Goal: Transaction & Acquisition: Purchase product/service

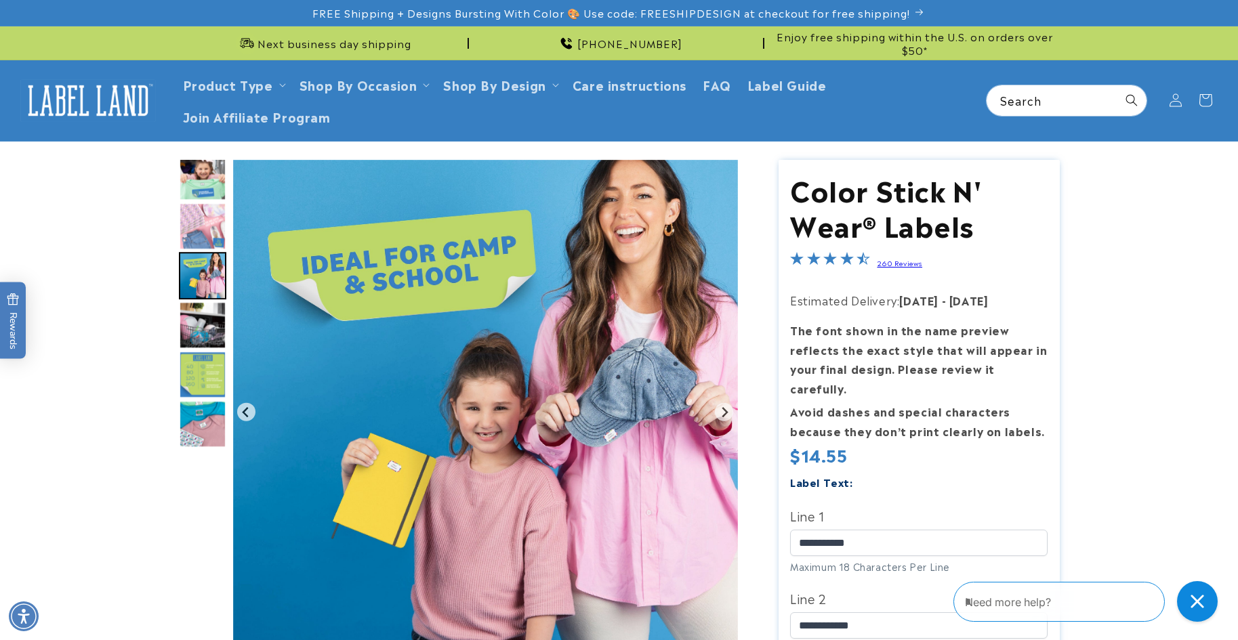
click at [213, 207] on img "Go to slide 7" at bounding box center [202, 226] width 47 height 47
